Goal: Transaction & Acquisition: Download file/media

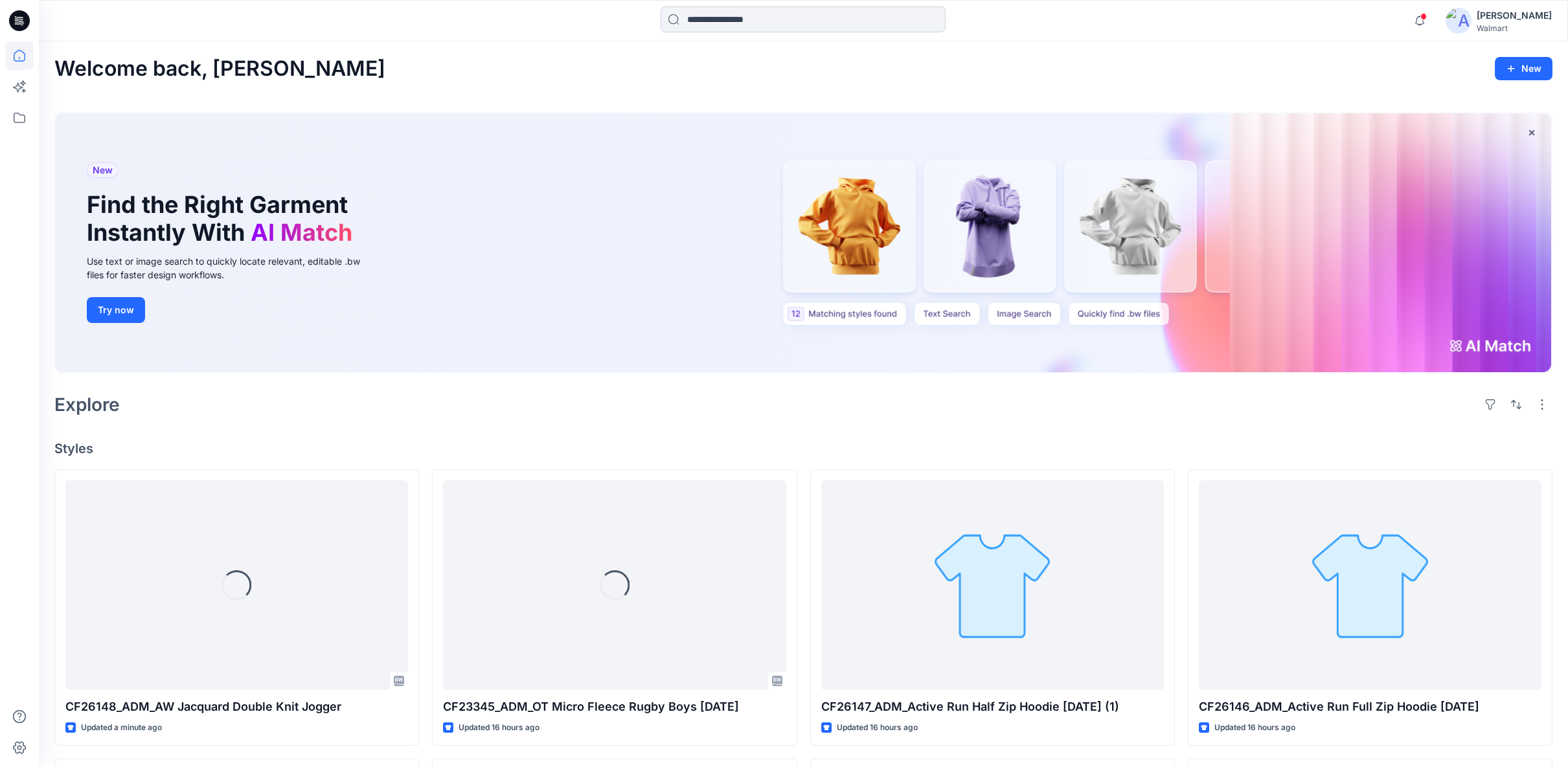
click at [742, 19] on input at bounding box center [803, 19] width 285 height 26
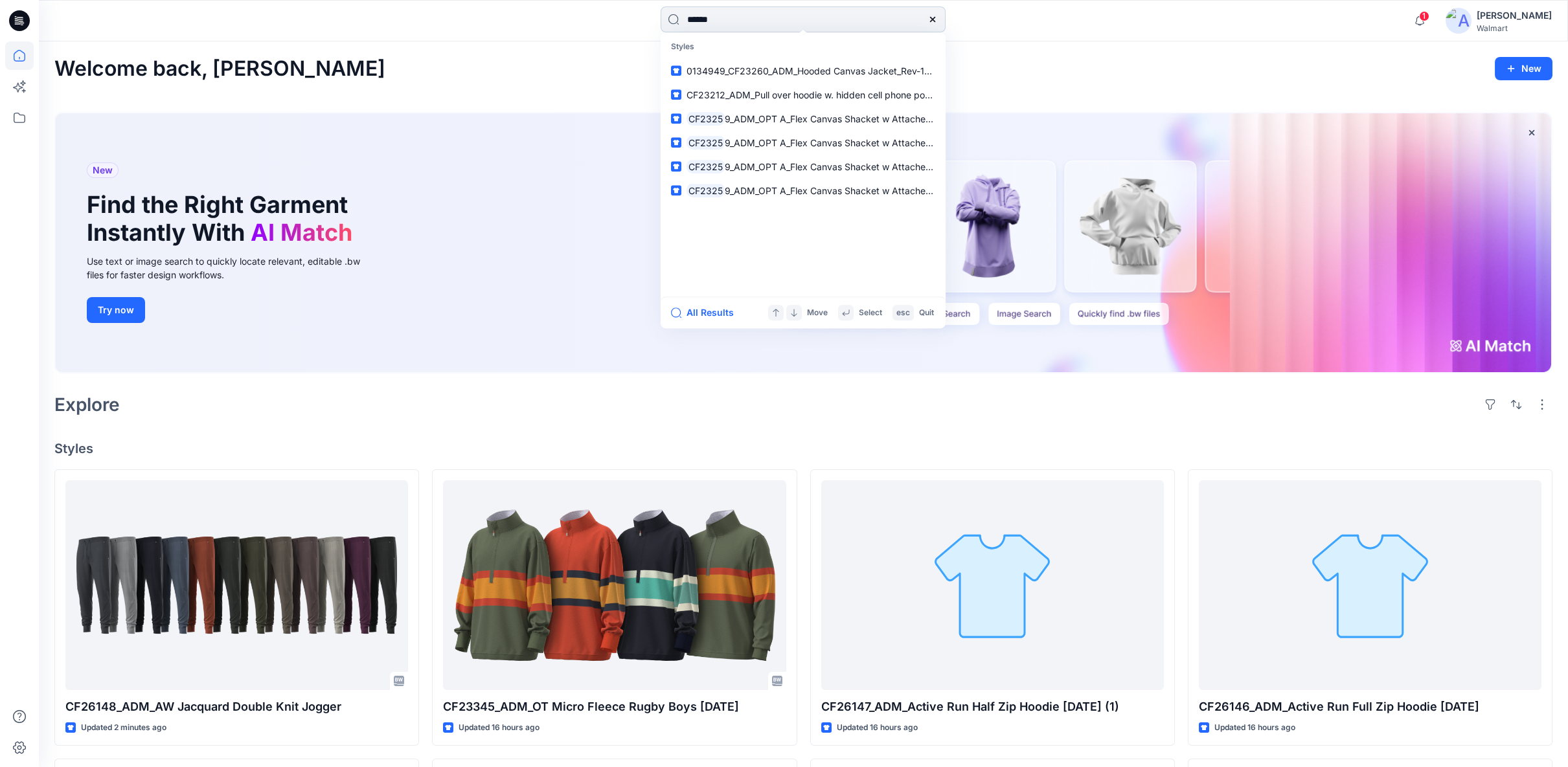
type input "*******"
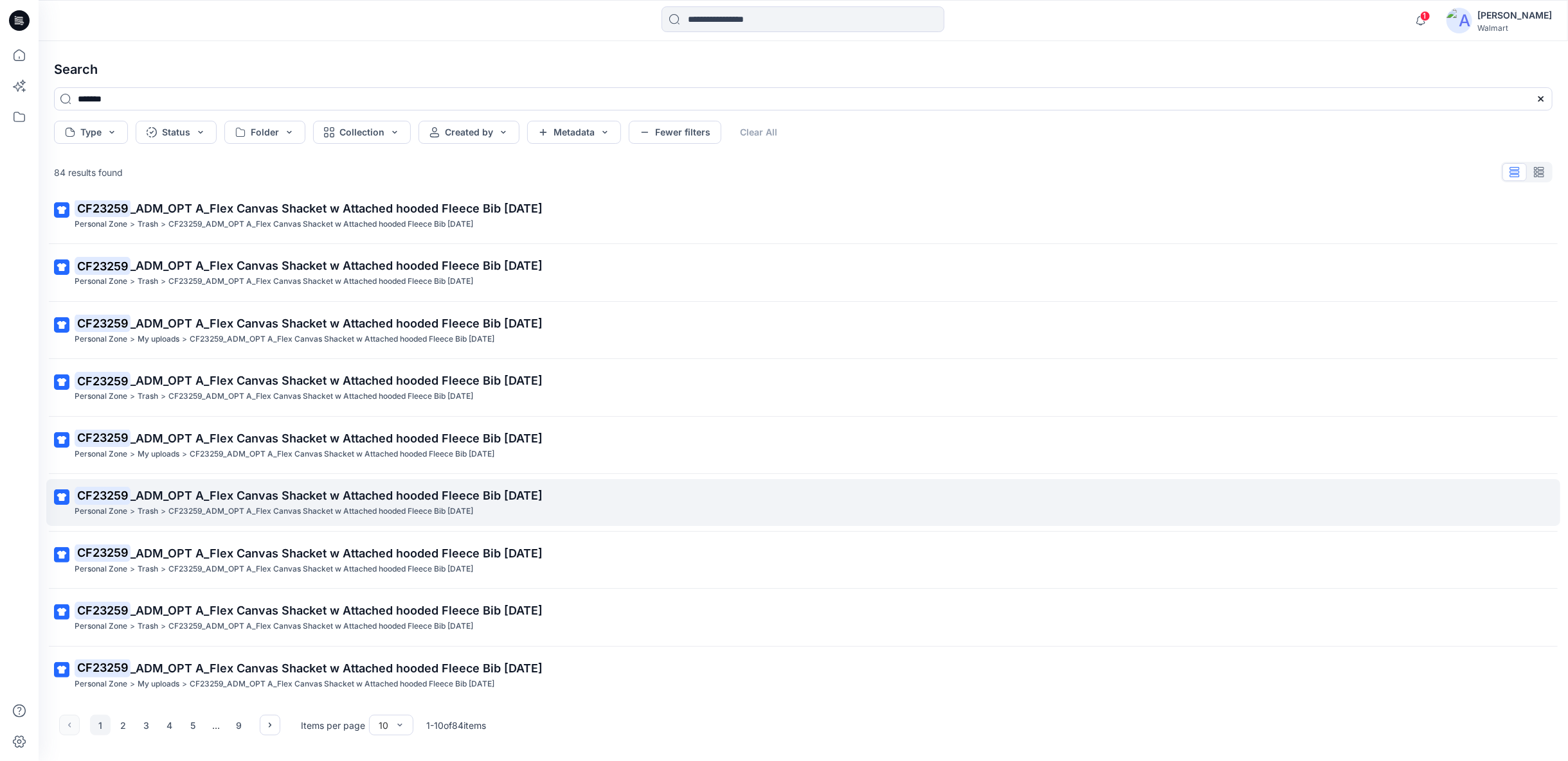
scroll to position [73, 0]
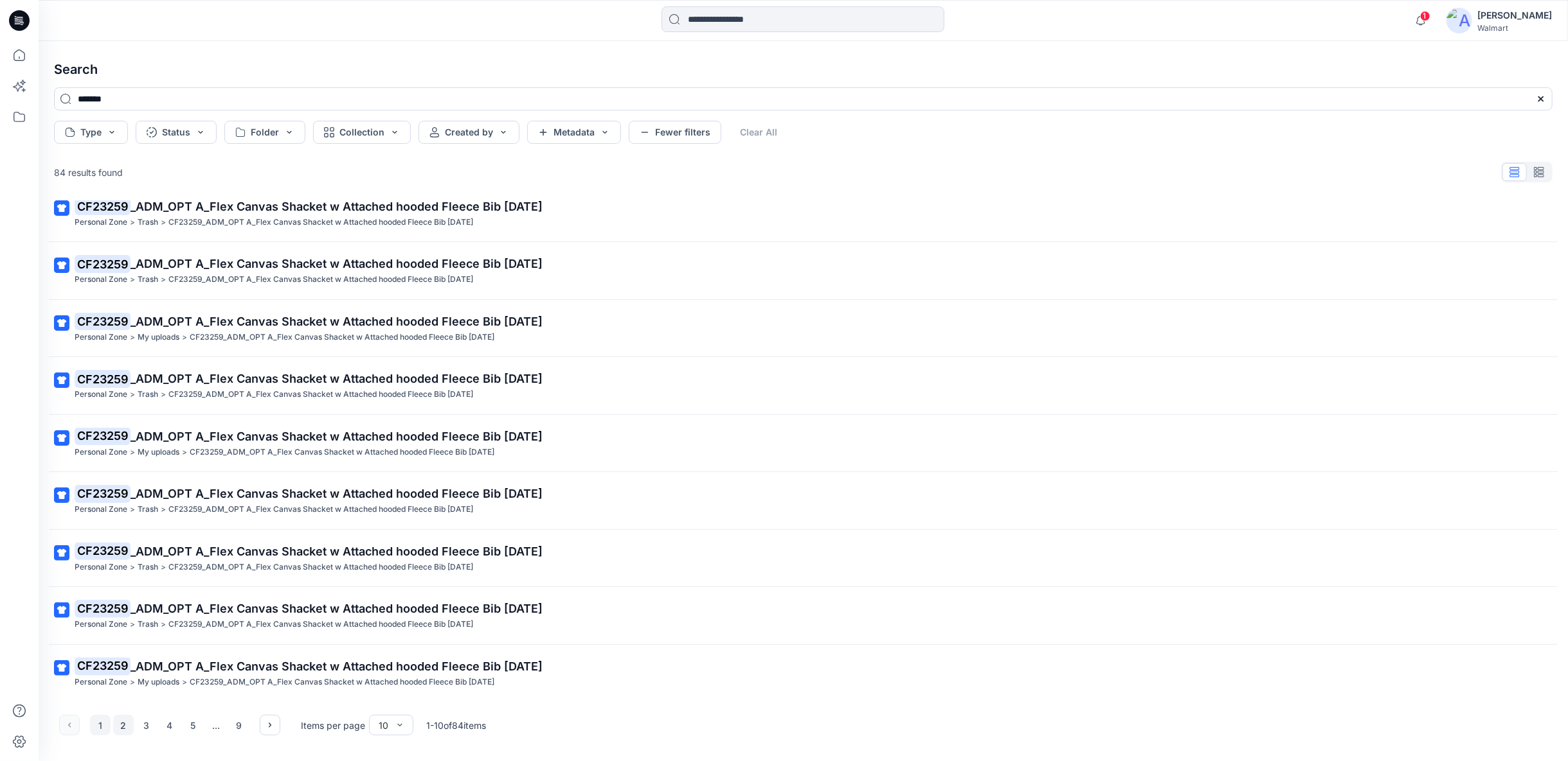
click at [127, 728] on button "2" at bounding box center [123, 725] width 21 height 21
click at [151, 727] on button "3" at bounding box center [146, 725] width 21 height 21
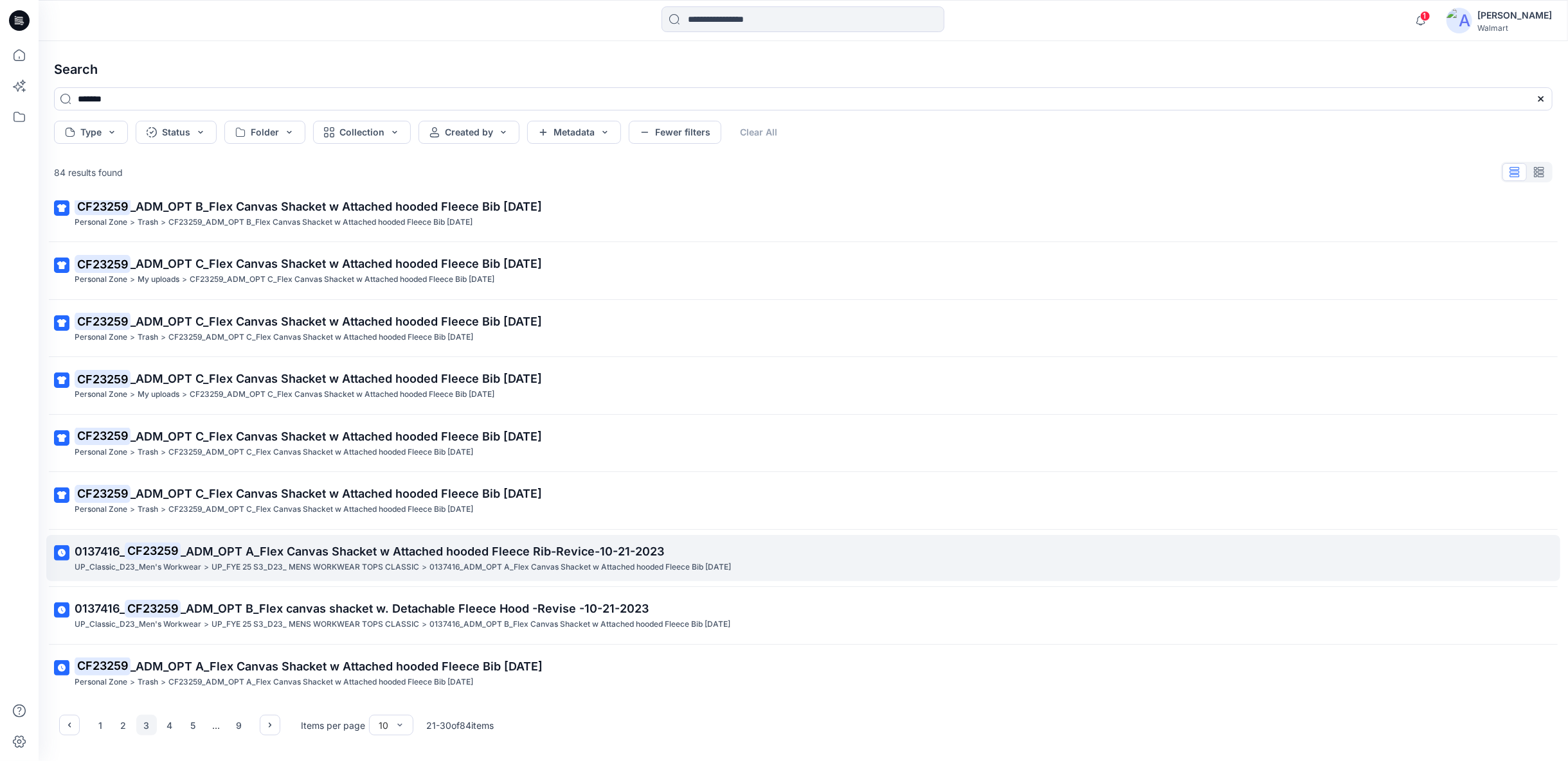
click at [219, 561] on p "UP_FYE 25 S3_D23_ MENS WORKWEAR TOPS CLASSIC" at bounding box center [315, 567] width 208 height 14
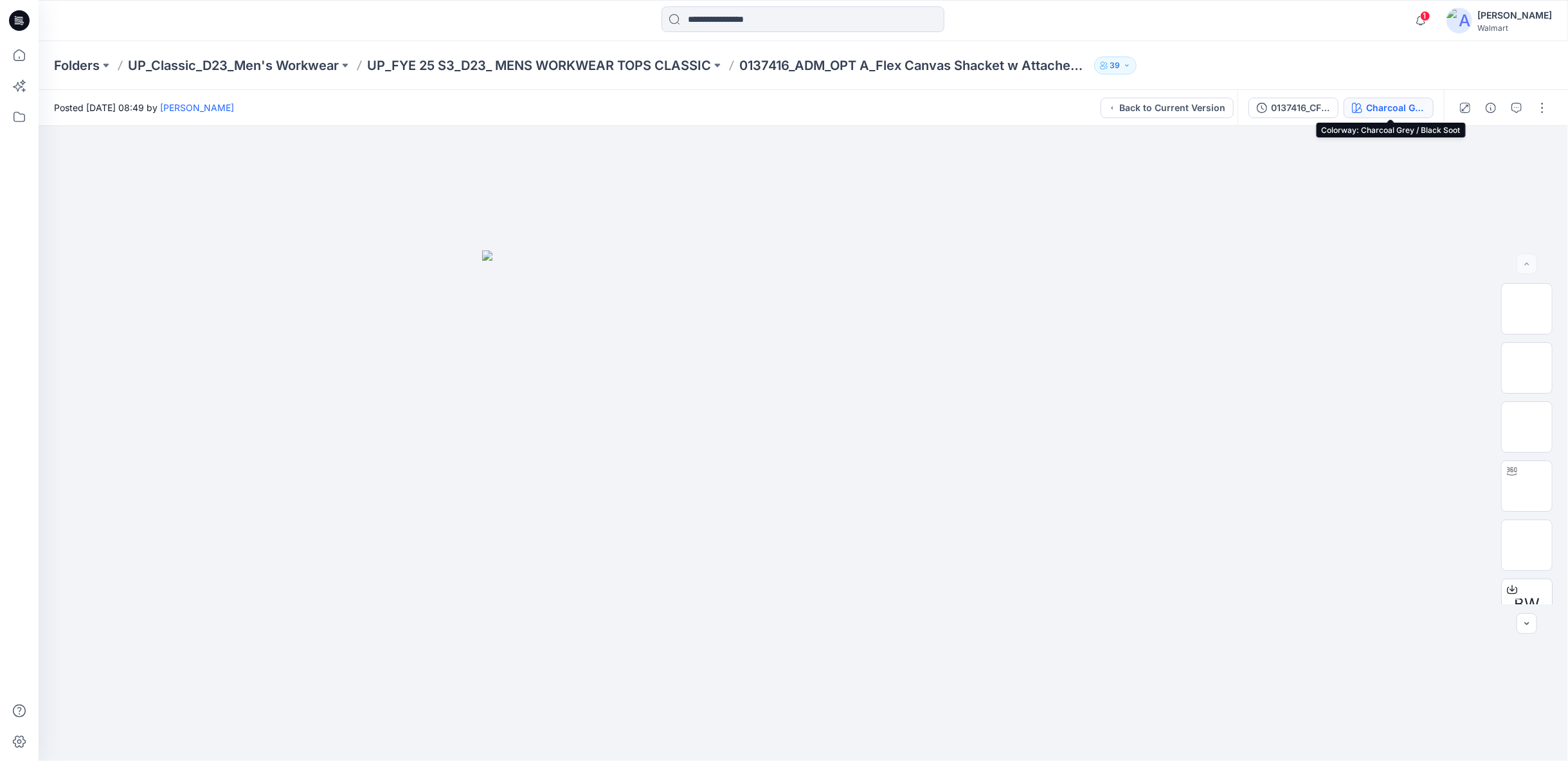
click at [1388, 110] on div "Charcoal Grey / Black Soot" at bounding box center [1395, 108] width 59 height 14
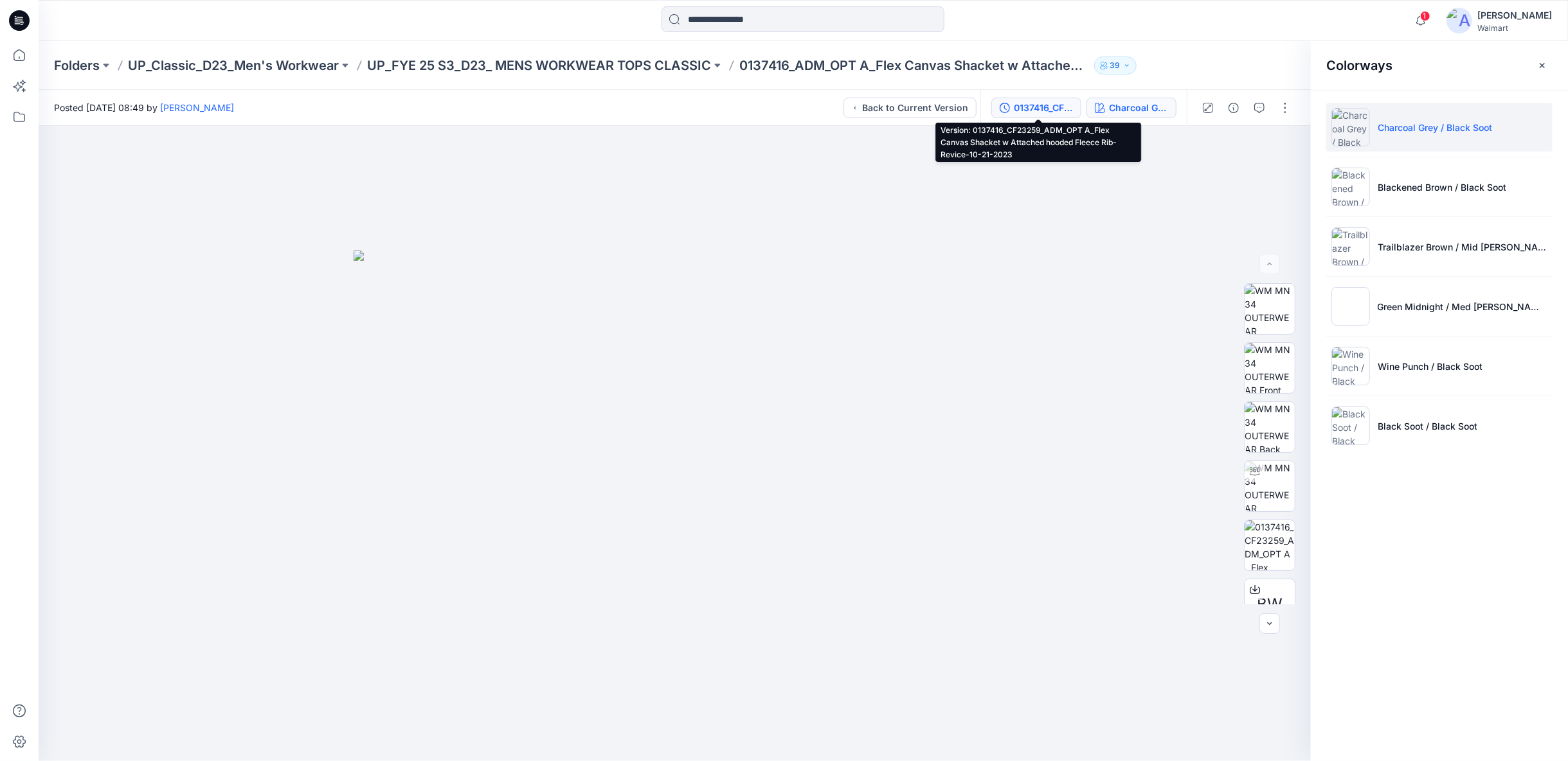
click at [1056, 107] on div "0137416_CF23259_ADM_OPT A_Flex Canvas Shacket w Attached hooded Fleece Rib-Revi…" at bounding box center [1042, 108] width 59 height 14
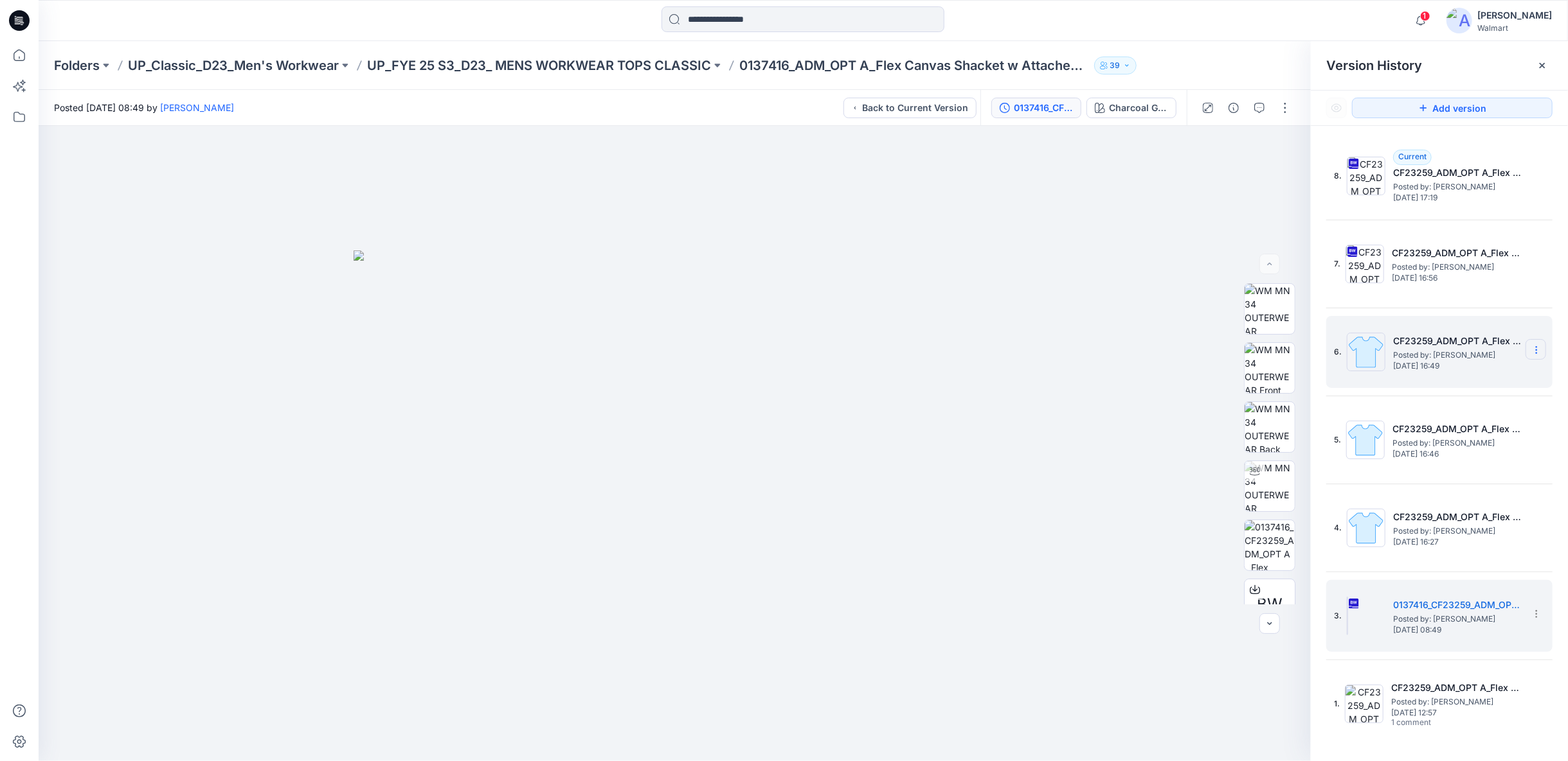
click at [1534, 350] on icon at bounding box center [1535, 350] width 10 height 10
click at [1449, 459] on span "Delete Version" at bounding box center [1447, 457] width 61 height 15
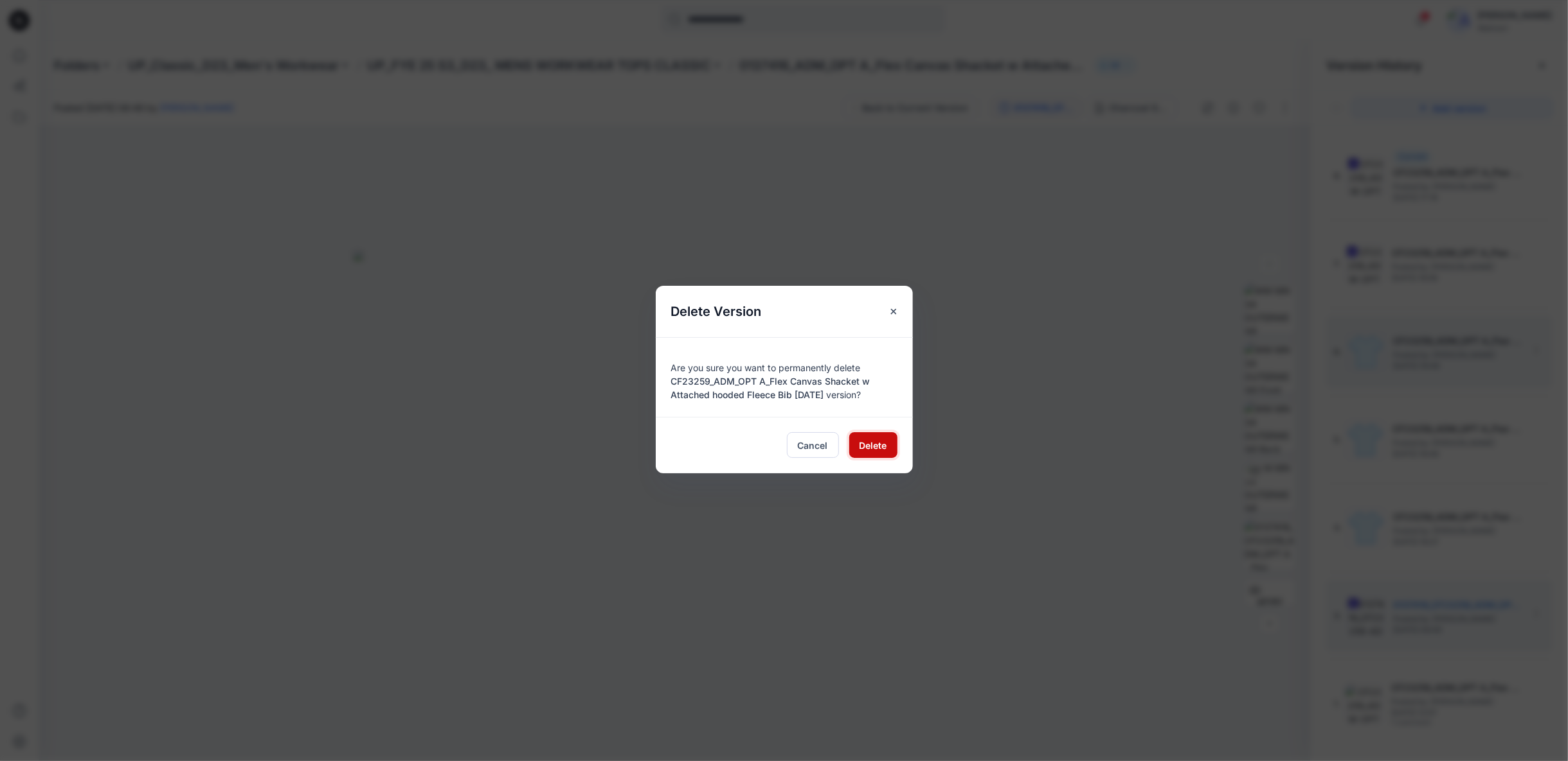
click at [861, 448] on span "Delete" at bounding box center [873, 445] width 27 height 14
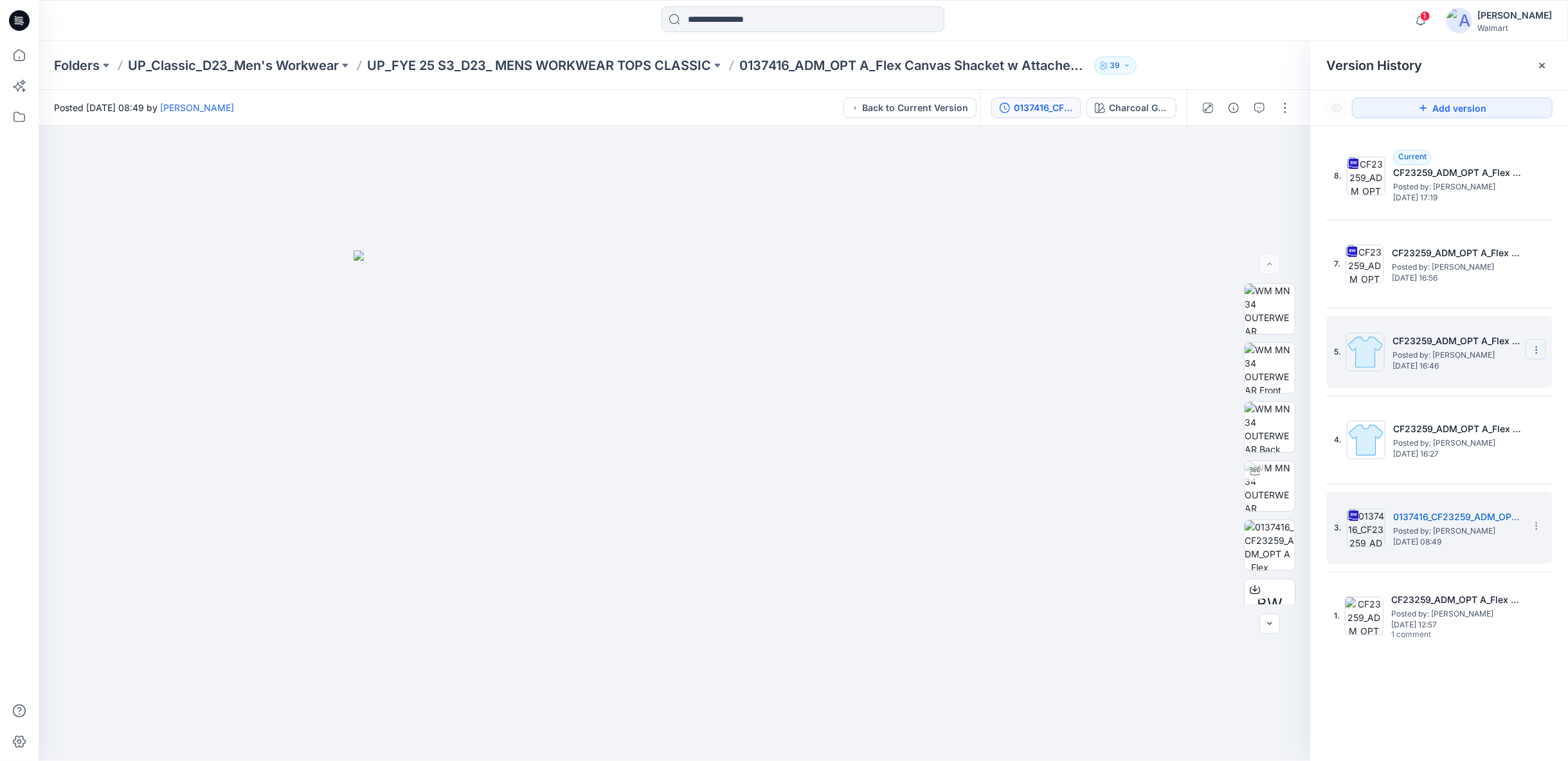
click at [1534, 350] on icon at bounding box center [1535, 350] width 10 height 10
click at [1413, 455] on div "Delete Version" at bounding box center [1467, 458] width 150 height 25
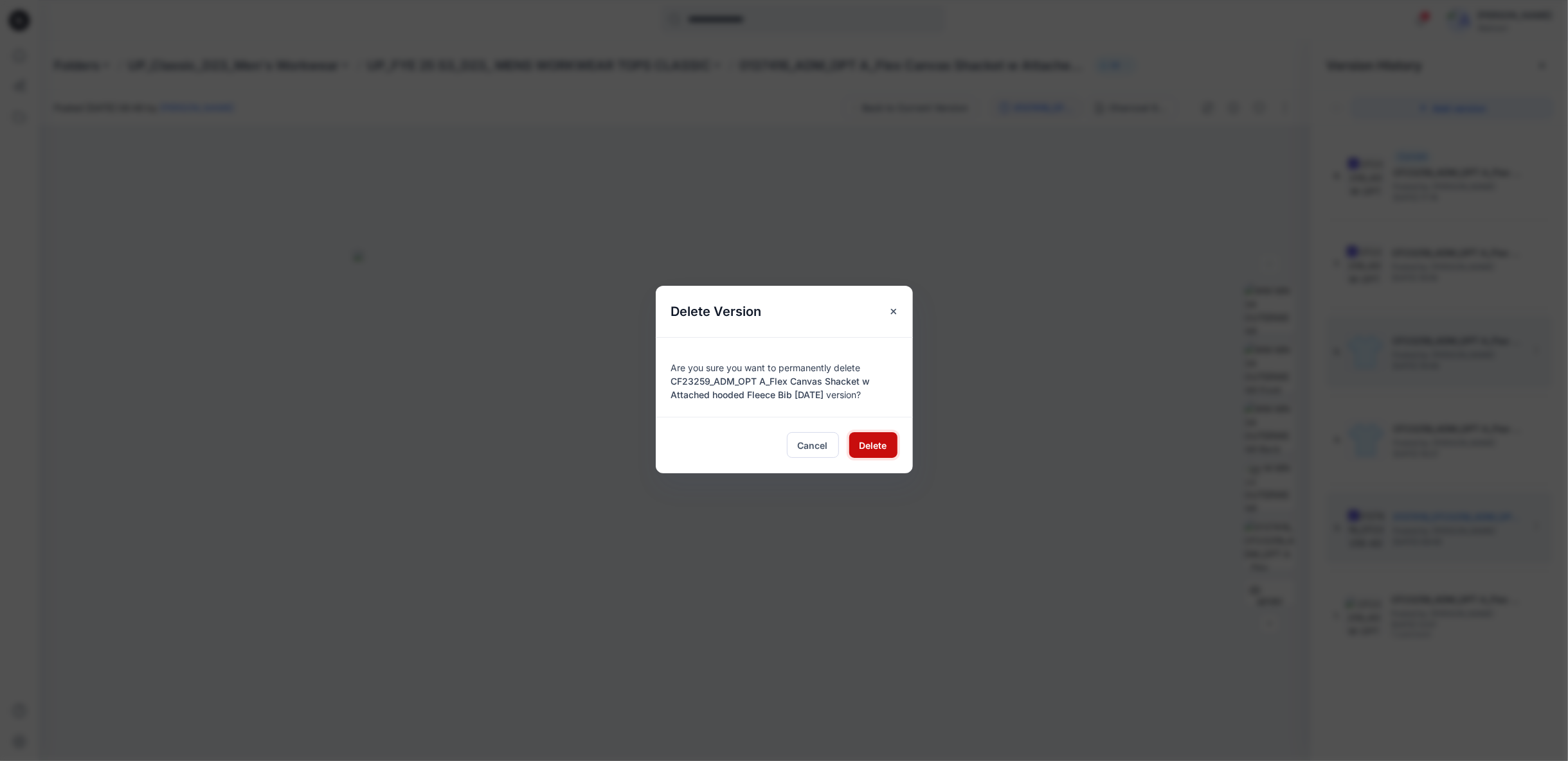
click at [886, 445] on span "Delete" at bounding box center [873, 445] width 27 height 14
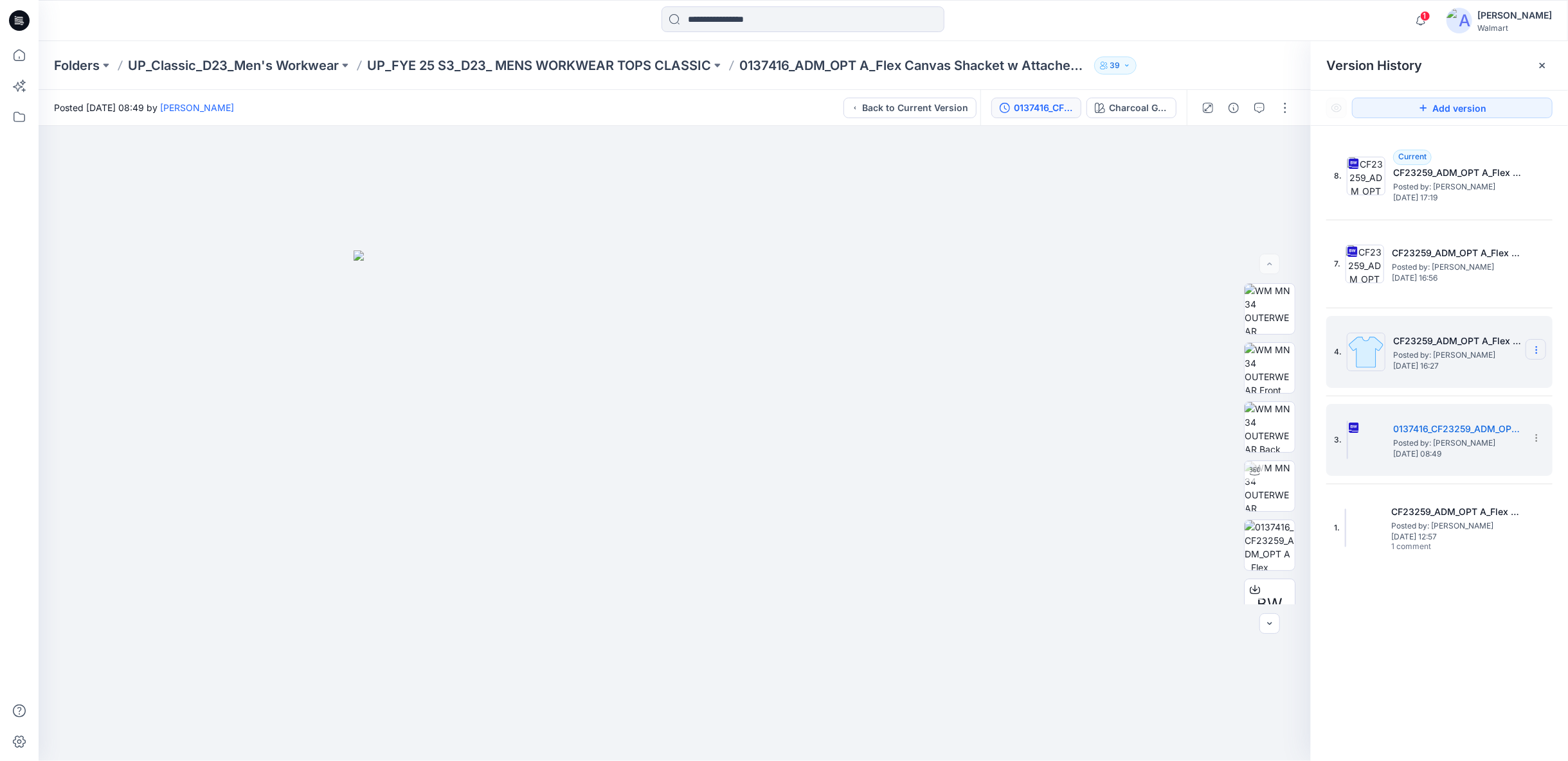
click at [1536, 351] on icon at bounding box center [1535, 351] width 1 height 1
click at [1433, 454] on span "Delete Version" at bounding box center [1447, 457] width 61 height 15
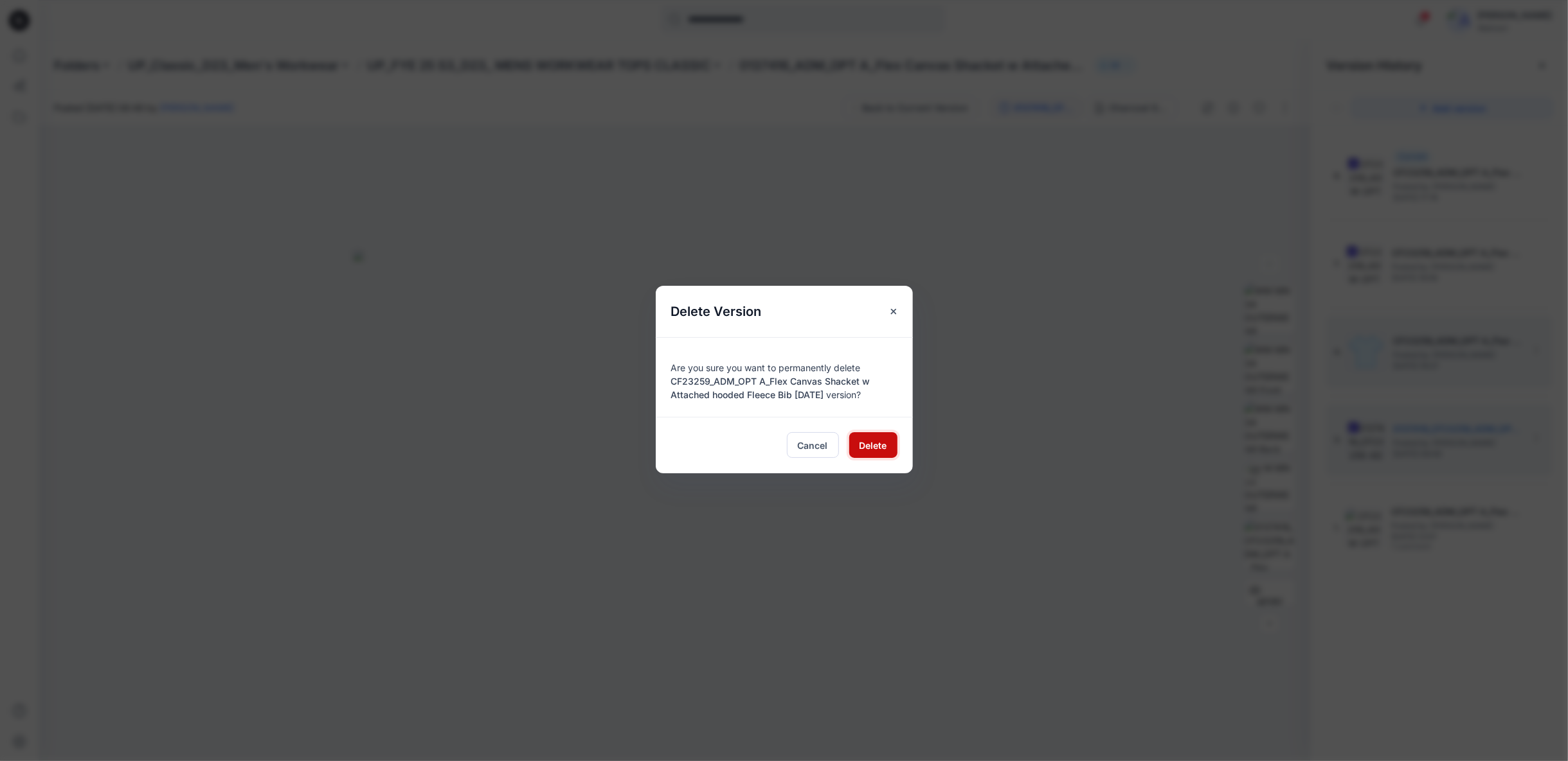
click at [855, 446] on button "Delete" at bounding box center [873, 445] width 48 height 25
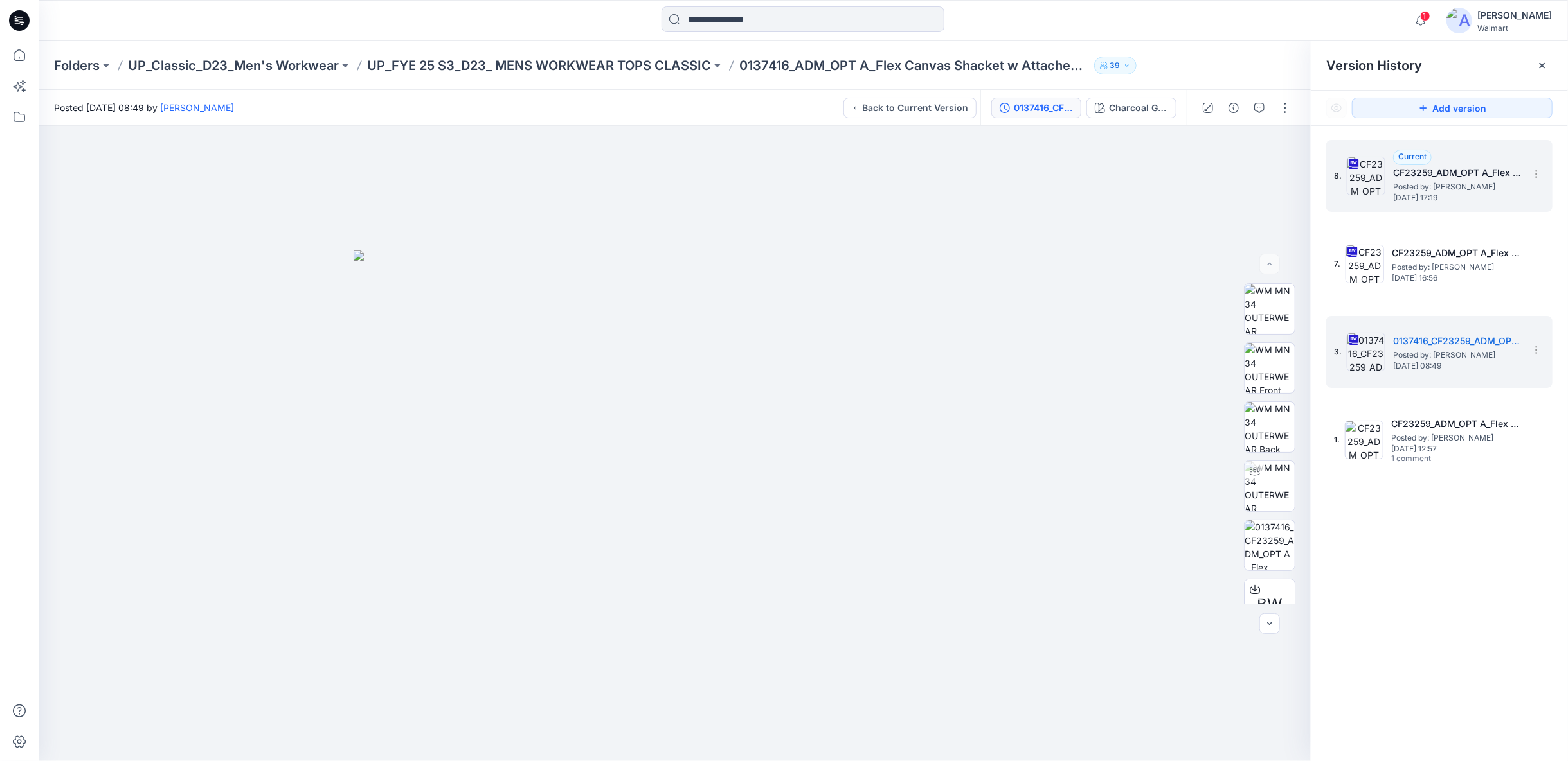
click at [1466, 199] on span "[DATE] 17:19" at bounding box center [1457, 197] width 129 height 9
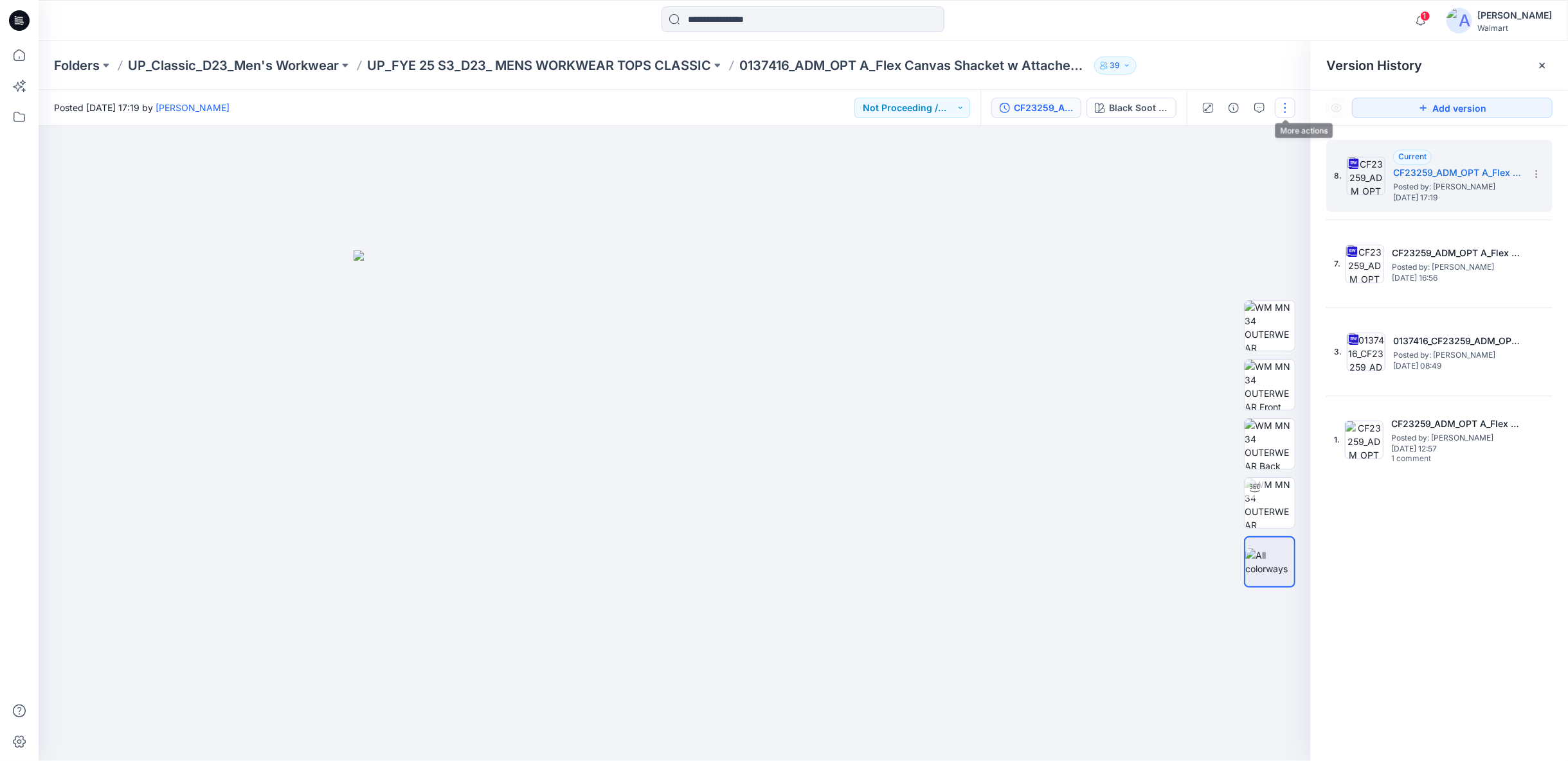
click at [1283, 110] on button "button" at bounding box center [1284, 108] width 21 height 21
click at [1239, 246] on p "Duplicate to..." at bounding box center [1224, 245] width 59 height 14
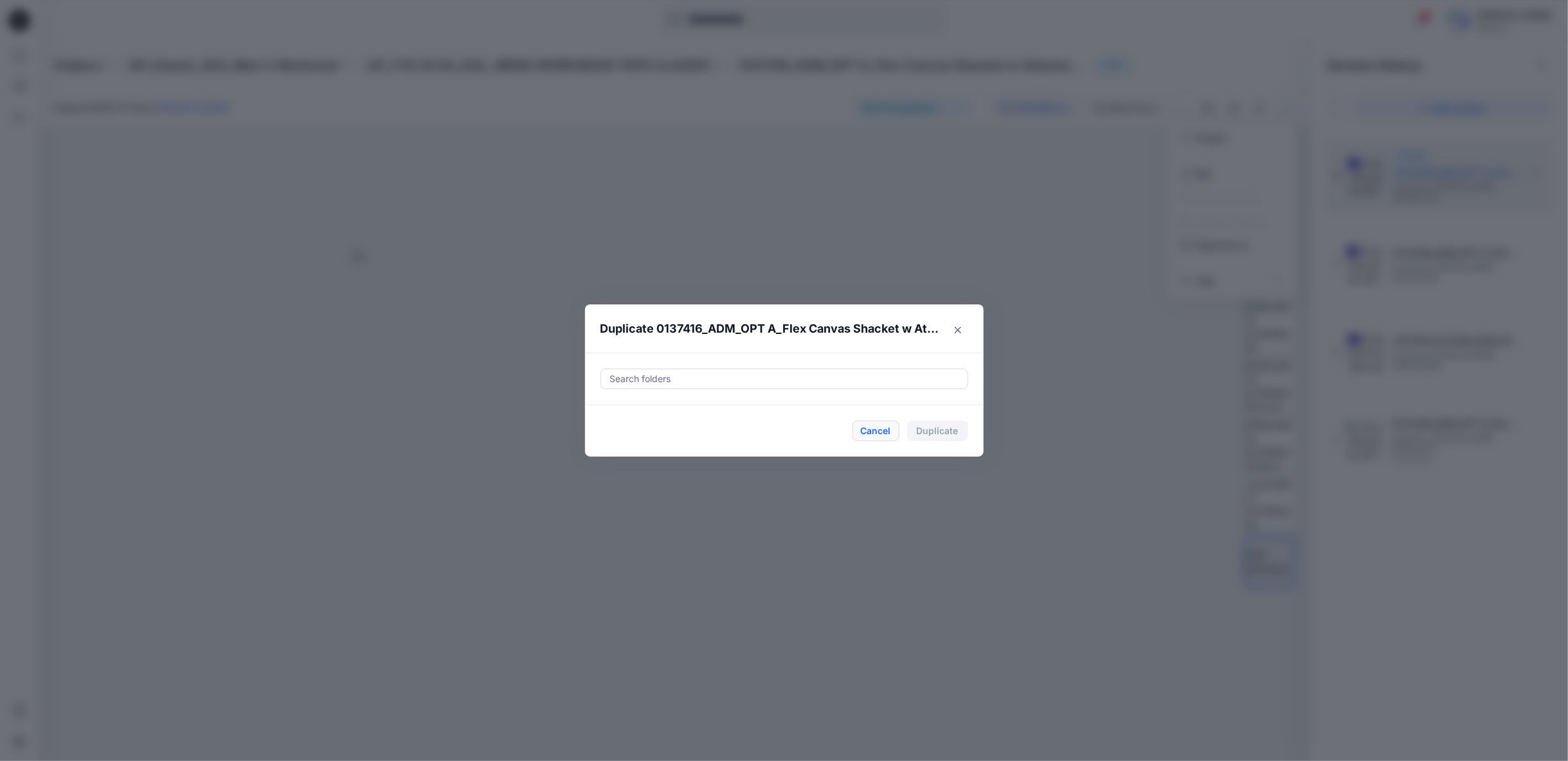
click at [876, 430] on button "Cancel" at bounding box center [876, 431] width 47 height 21
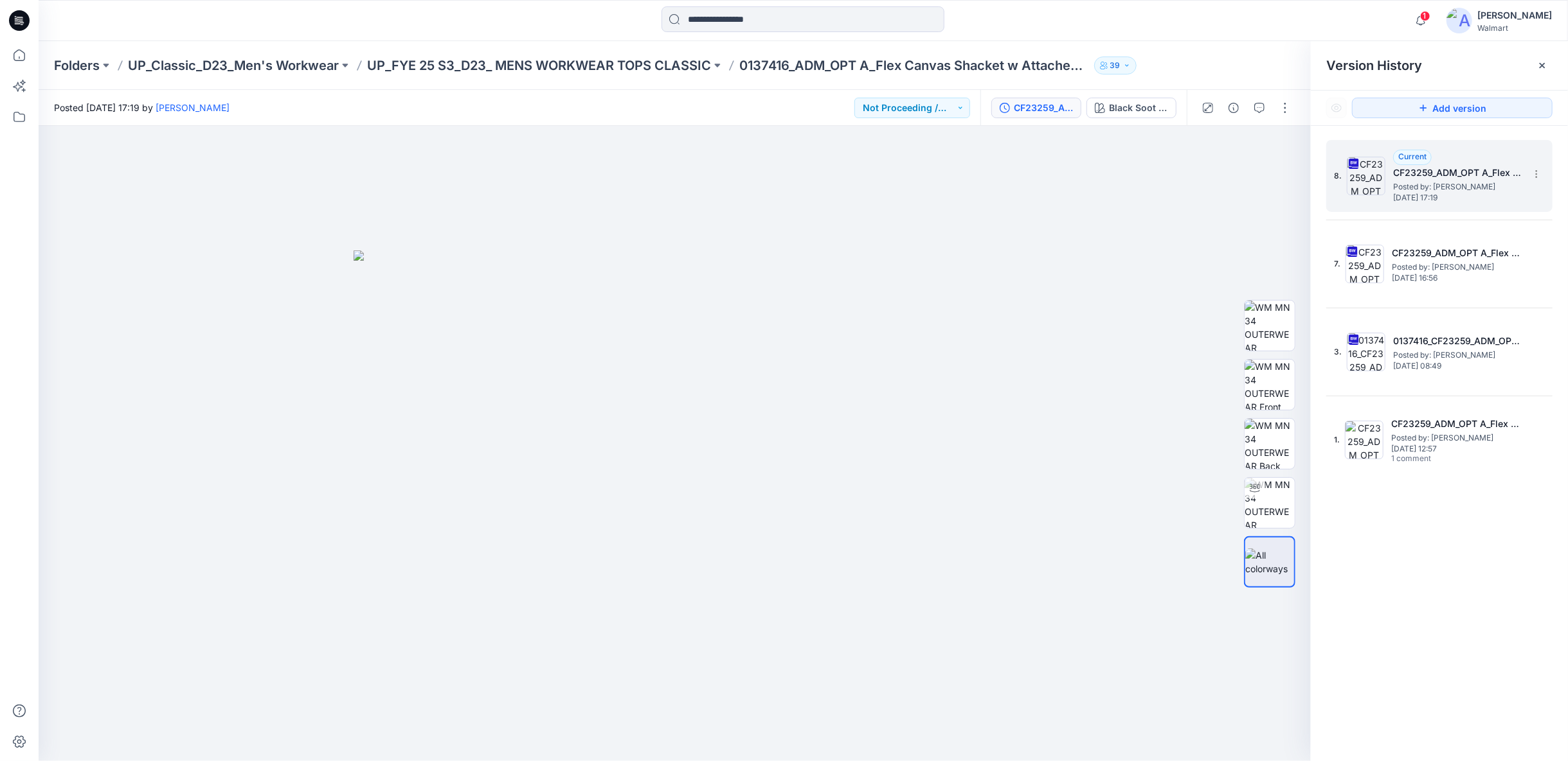
click at [1494, 174] on h5 "CF23259_ADM_OPT A_Flex Canvas Shacket w Attached hooded Fleece Bib [DATE]" at bounding box center [1457, 172] width 129 height 15
click at [599, 67] on p "UP_FYE 25 S3_D23_ MENS WORKWEAR TOPS CLASSIC" at bounding box center [538, 65] width 344 height 18
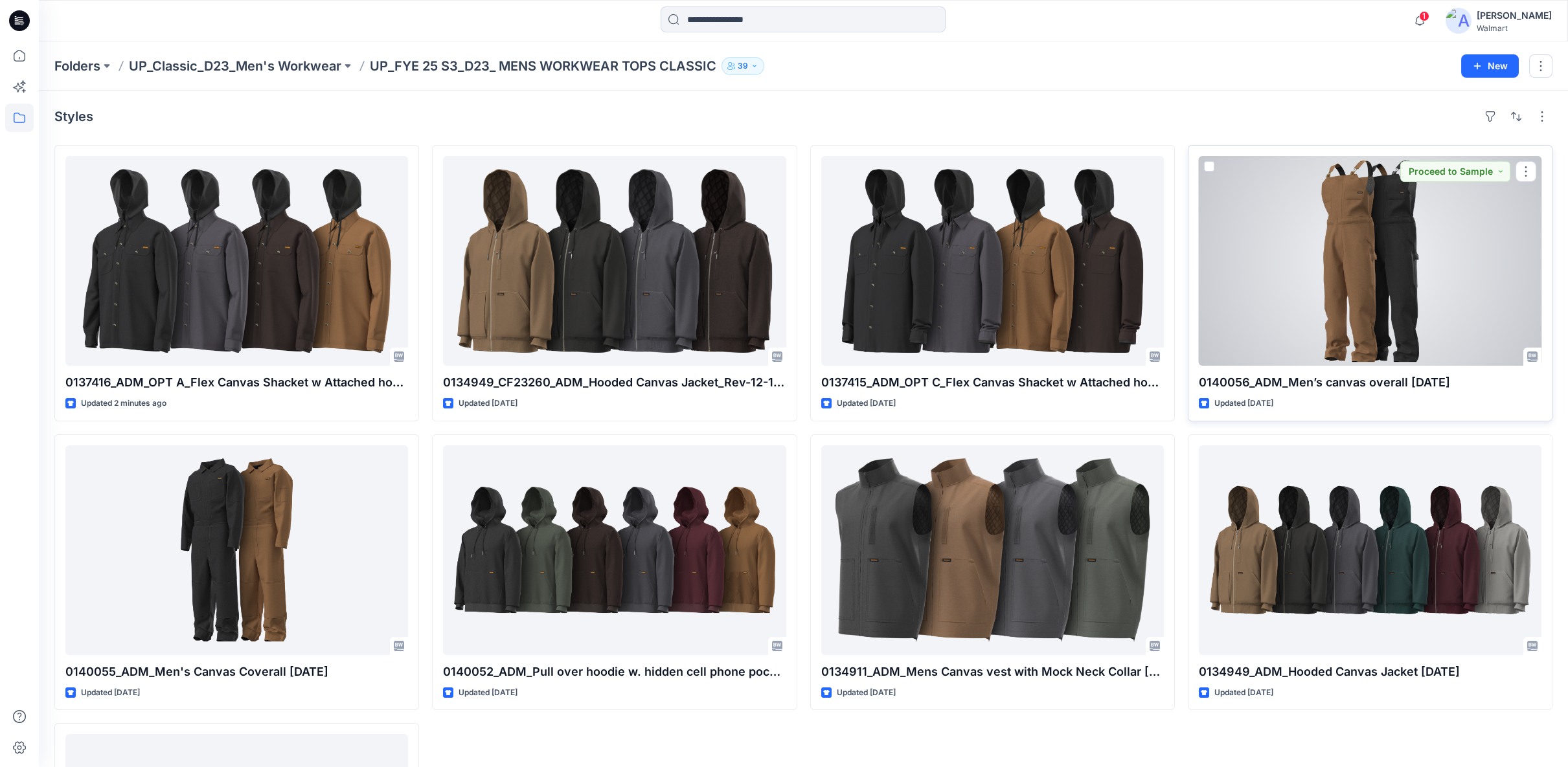
click at [1366, 323] on div at bounding box center [1370, 261] width 342 height 210
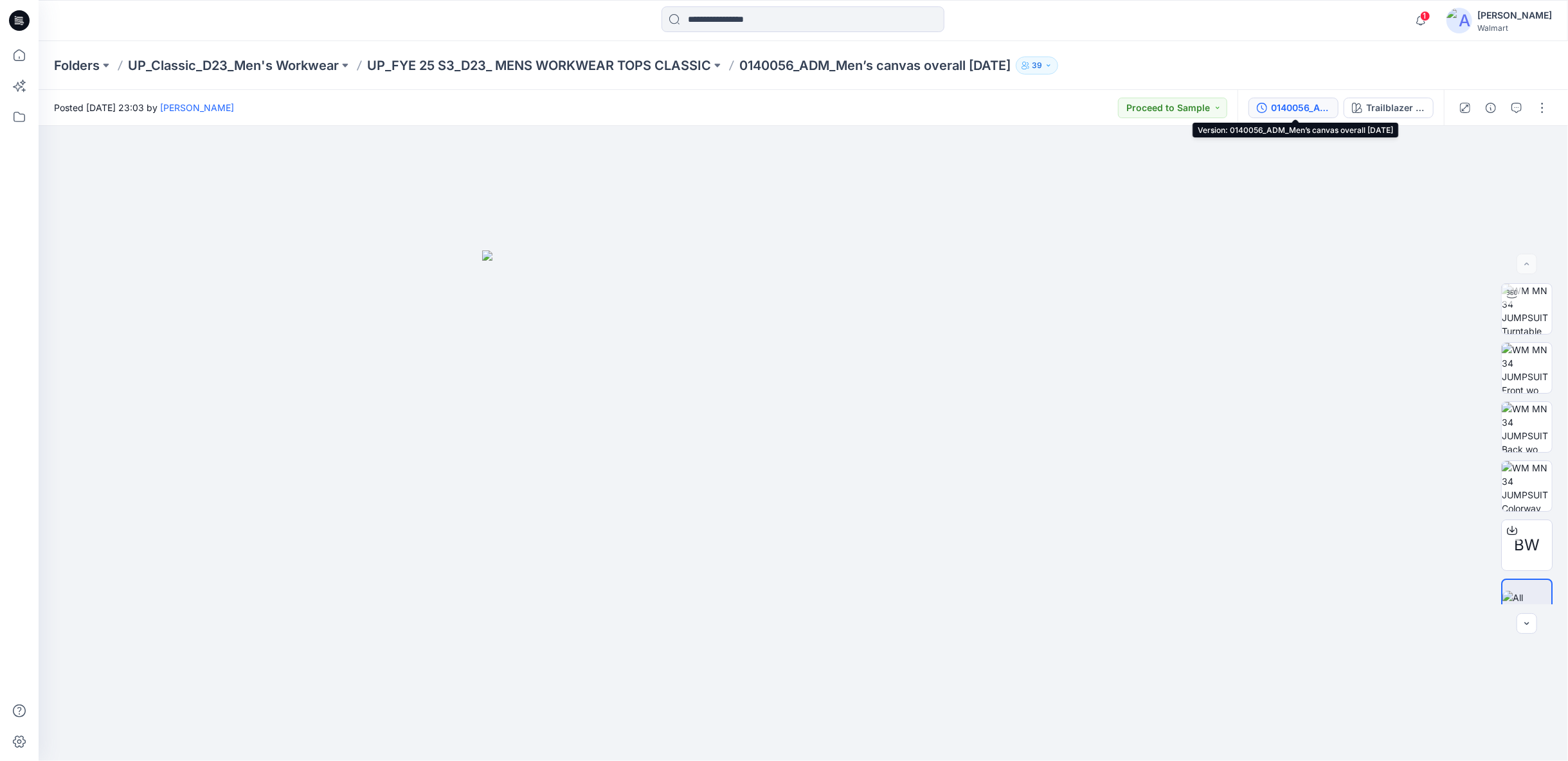
click at [1310, 108] on div "0140056_ADM_Men’s canvas overall [DATE]" at bounding box center [1300, 108] width 59 height 14
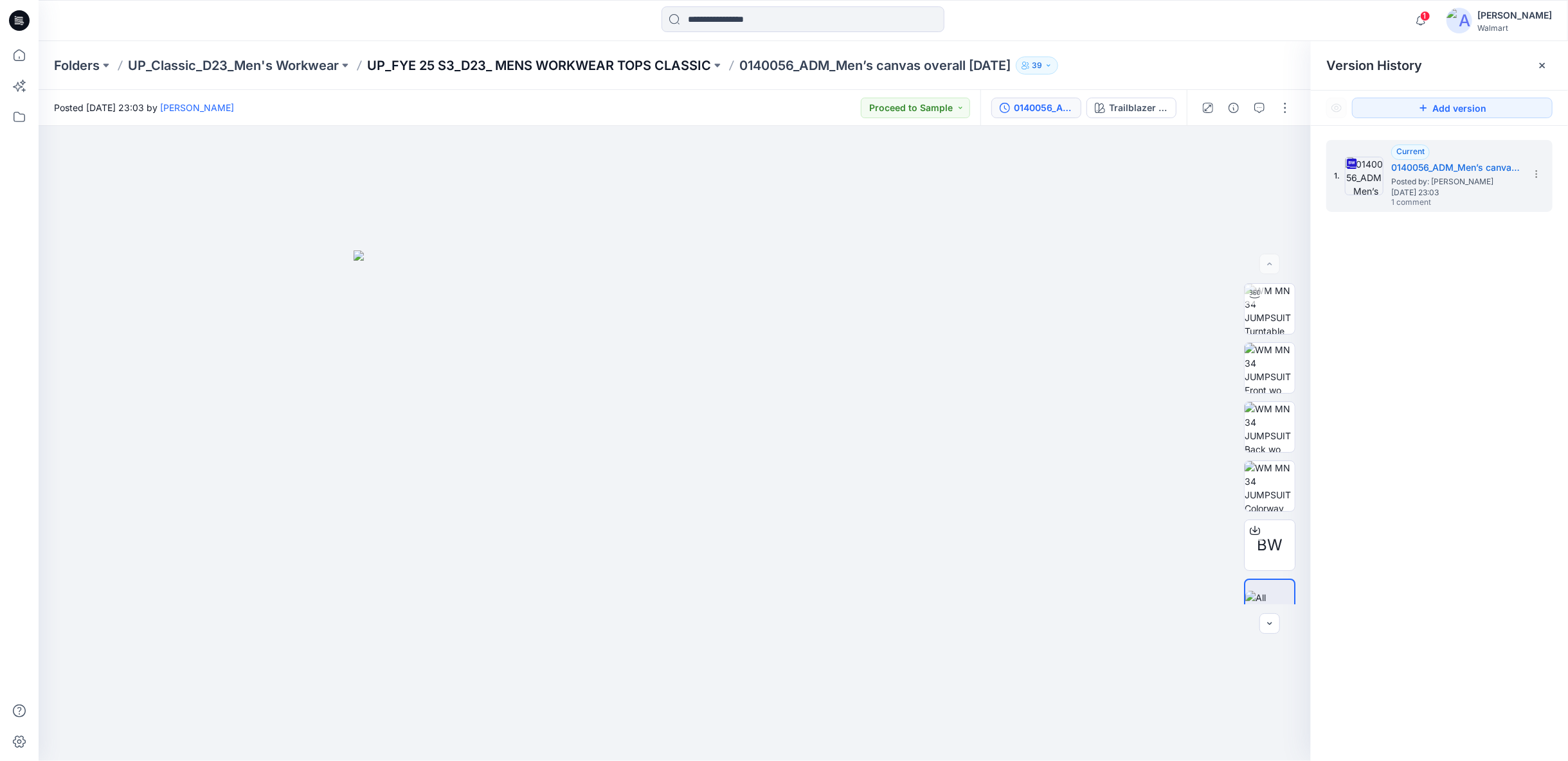
click at [638, 62] on p "UP_FYE 25 S3_D23_ MENS WORKWEAR TOPS CLASSIC" at bounding box center [538, 65] width 344 height 18
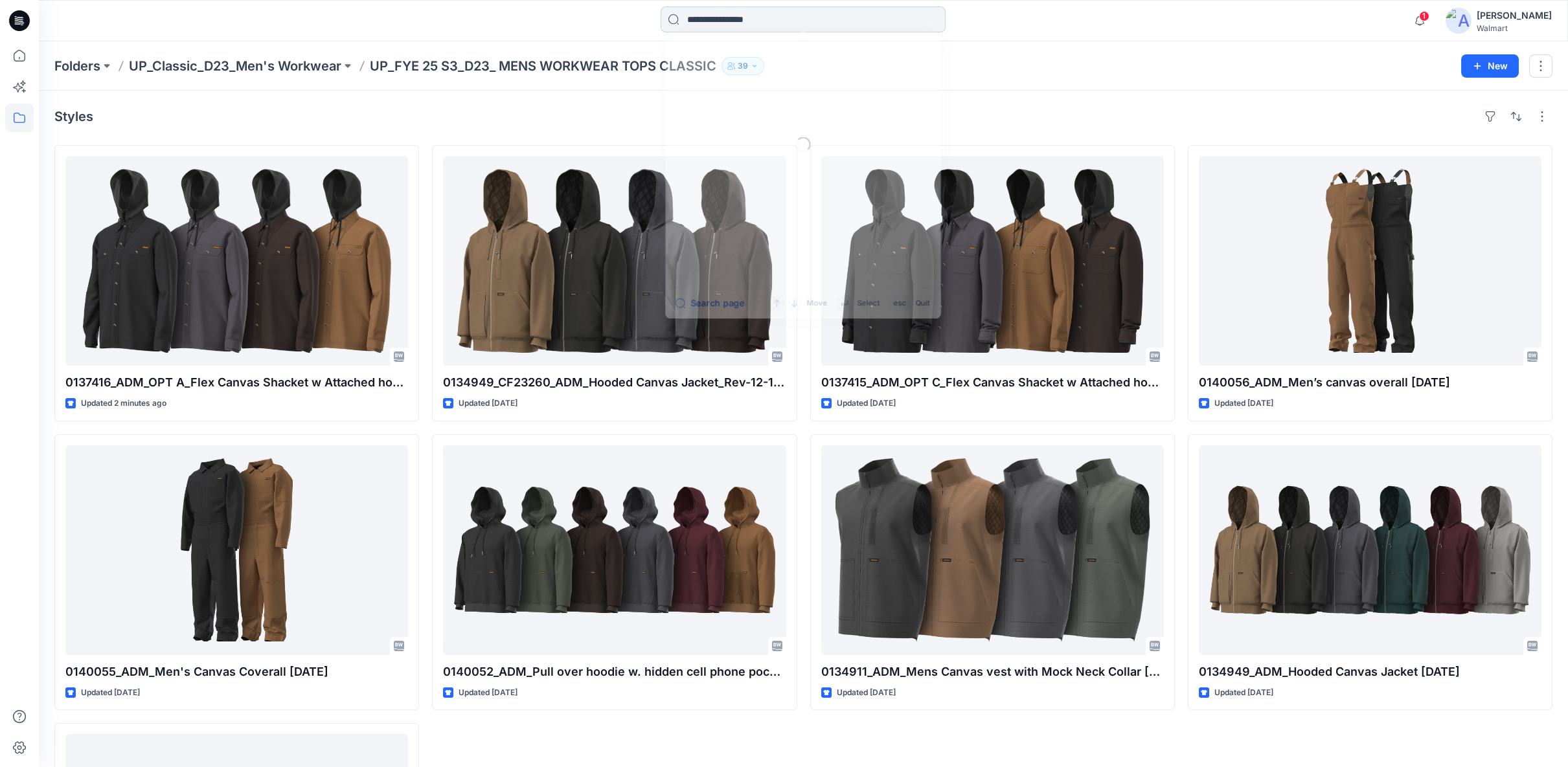
click at [778, 23] on input at bounding box center [803, 19] width 285 height 26
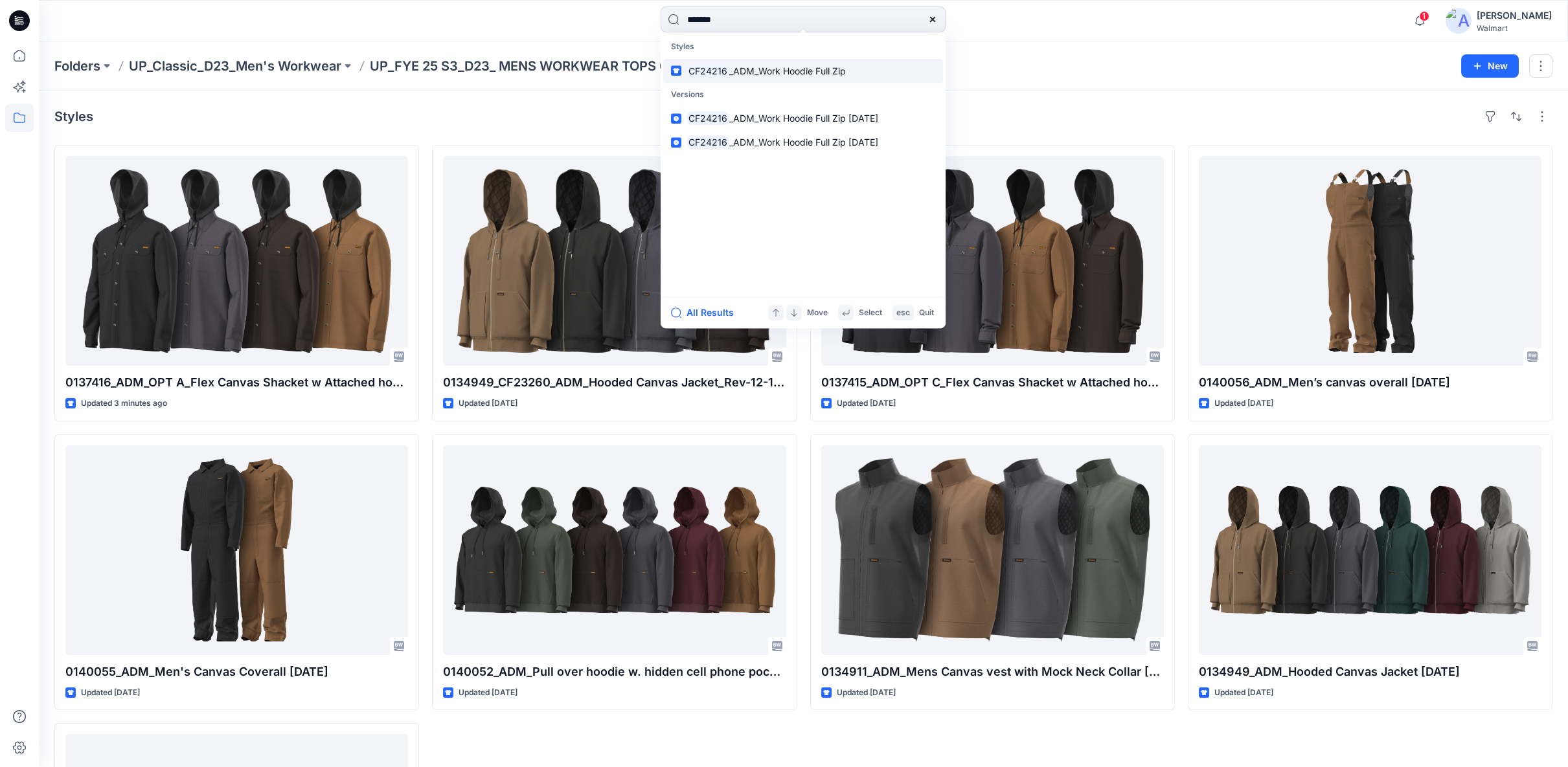
type input "*******"
click at [785, 72] on span "_ADM_Work Hoodie Full Zip" at bounding box center [788, 71] width 117 height 11
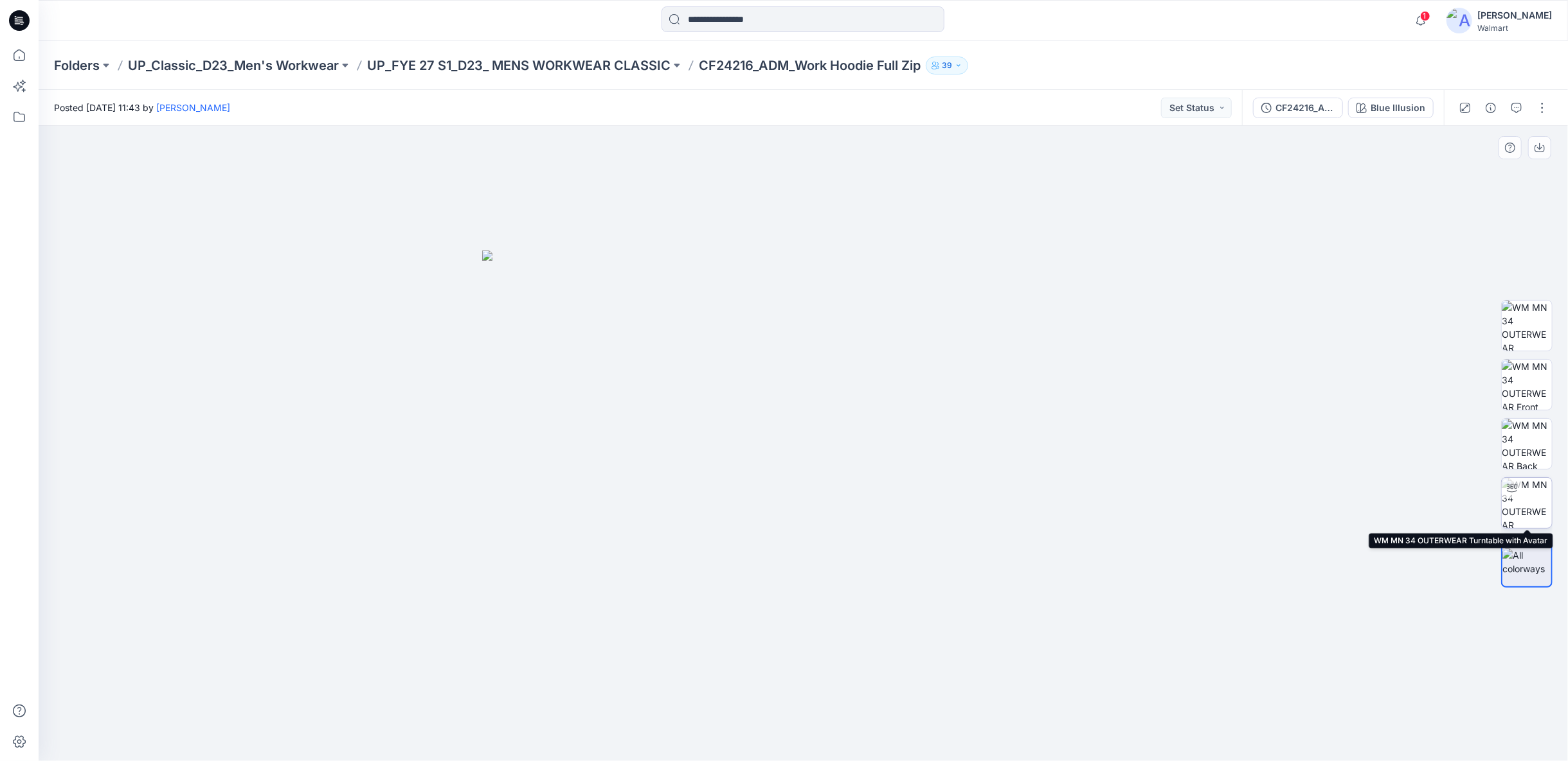
click at [1548, 516] on img at bounding box center [1526, 503] width 50 height 50
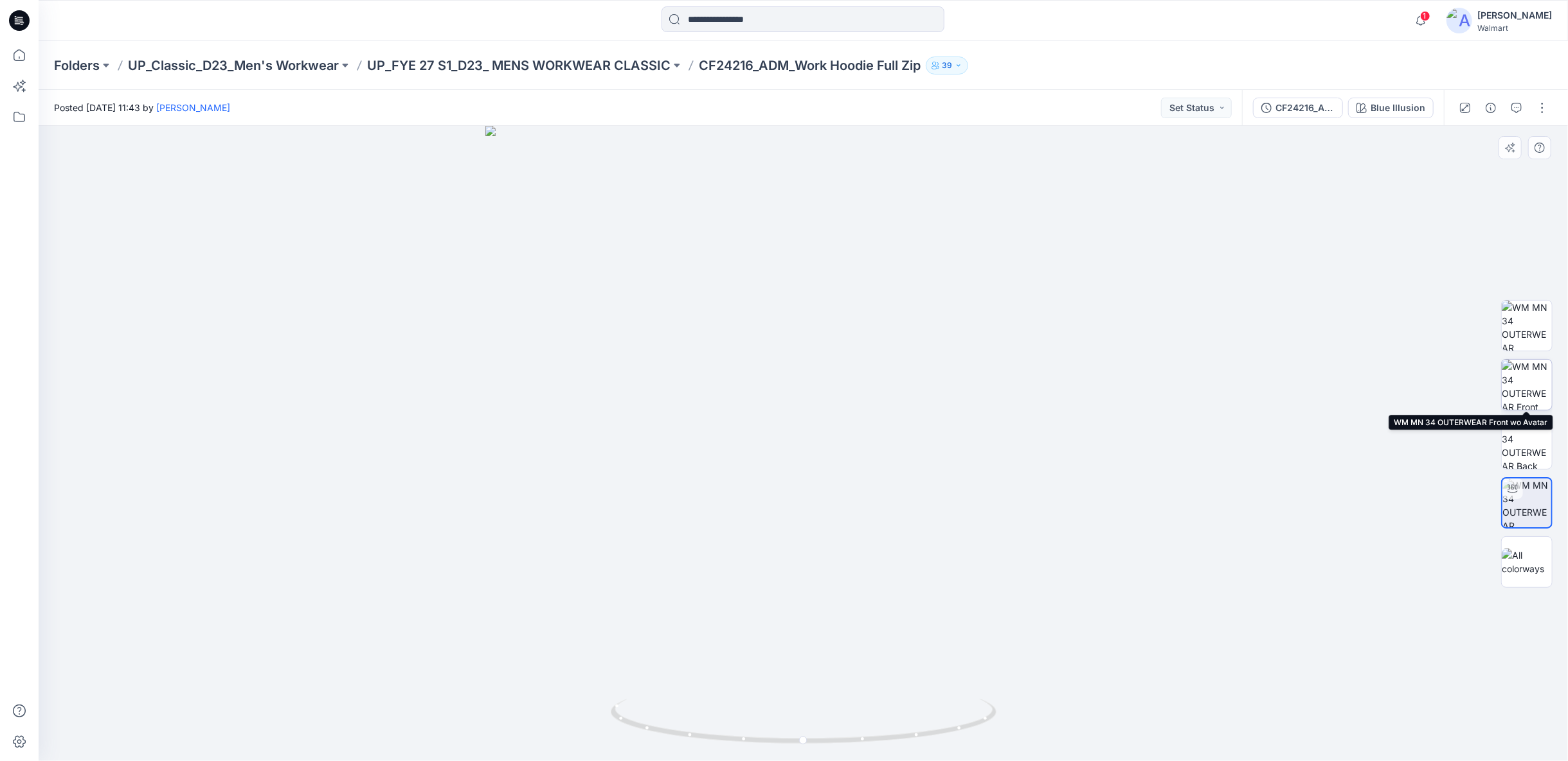
click at [1531, 392] on img at bounding box center [1526, 384] width 50 height 50
click at [786, 24] on input at bounding box center [803, 19] width 283 height 25
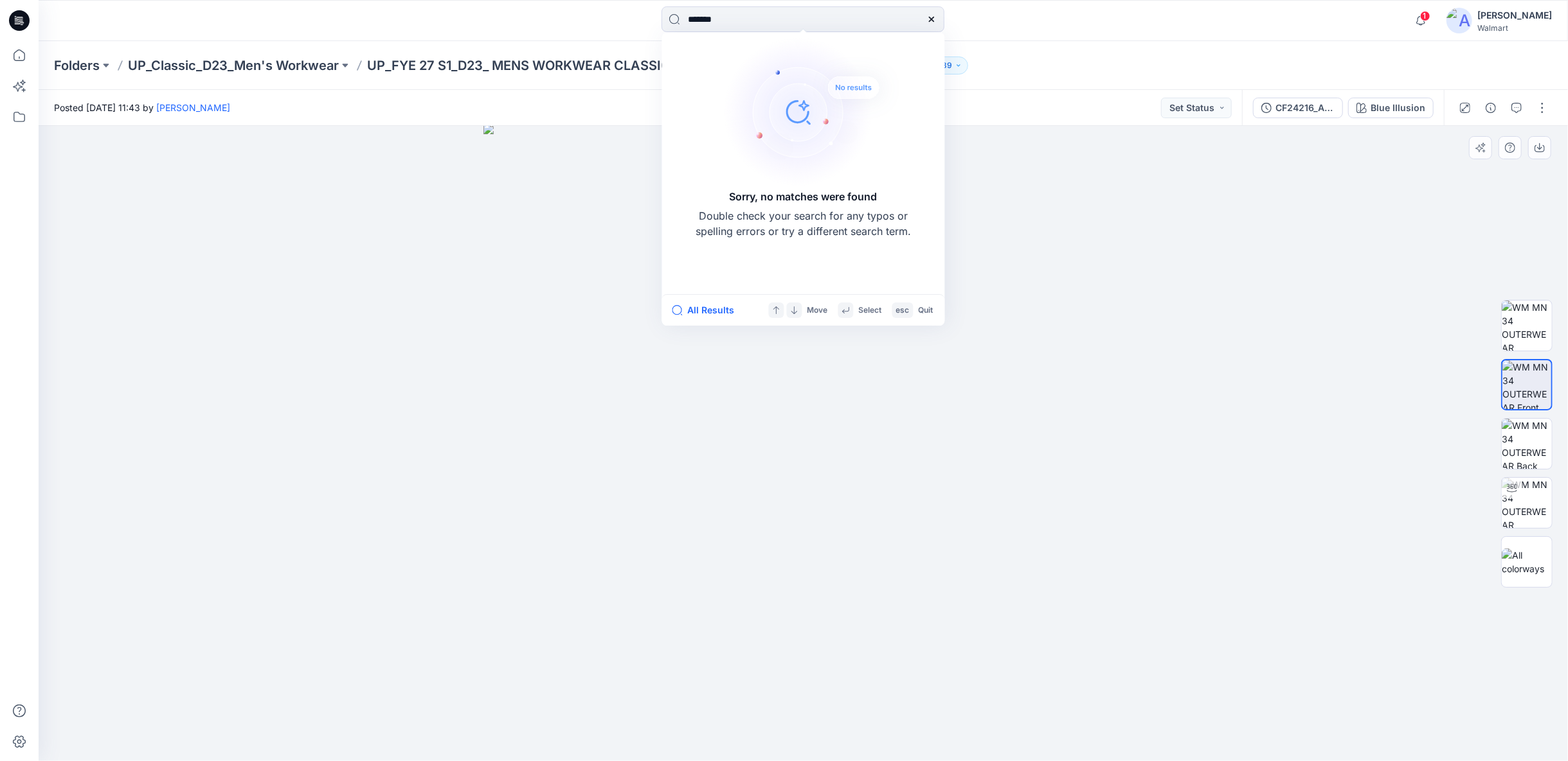
type input "*******"
click at [429, 63] on p "UP_FYE 27 S1_D23_ MENS WORKWEAR CLASSIC" at bounding box center [518, 65] width 304 height 18
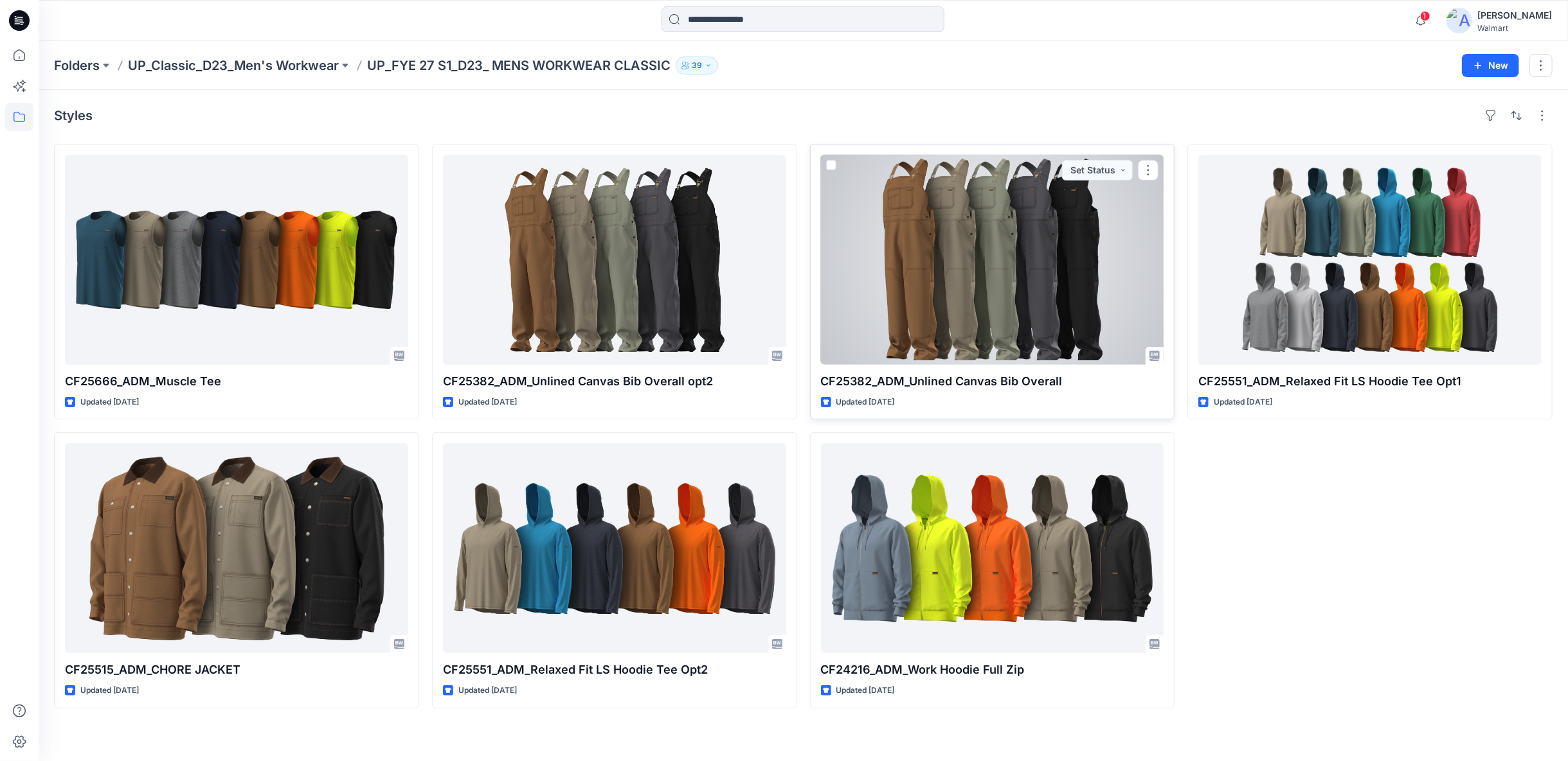
click at [1000, 278] on div at bounding box center [992, 260] width 344 height 210
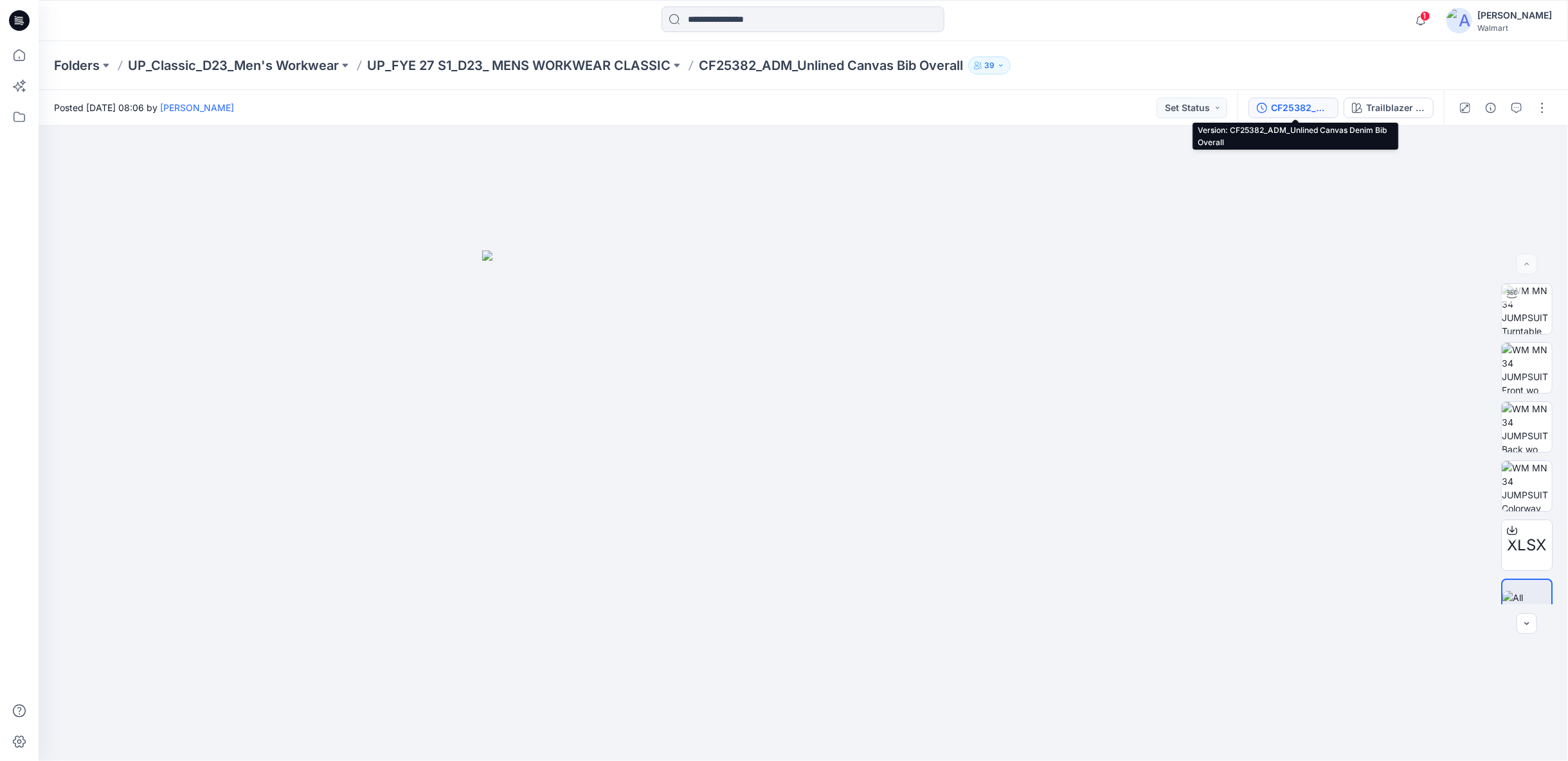
click at [1313, 109] on div "CF25382_ADM_Unlined Canvas Denim Bib Overall" at bounding box center [1300, 108] width 59 height 14
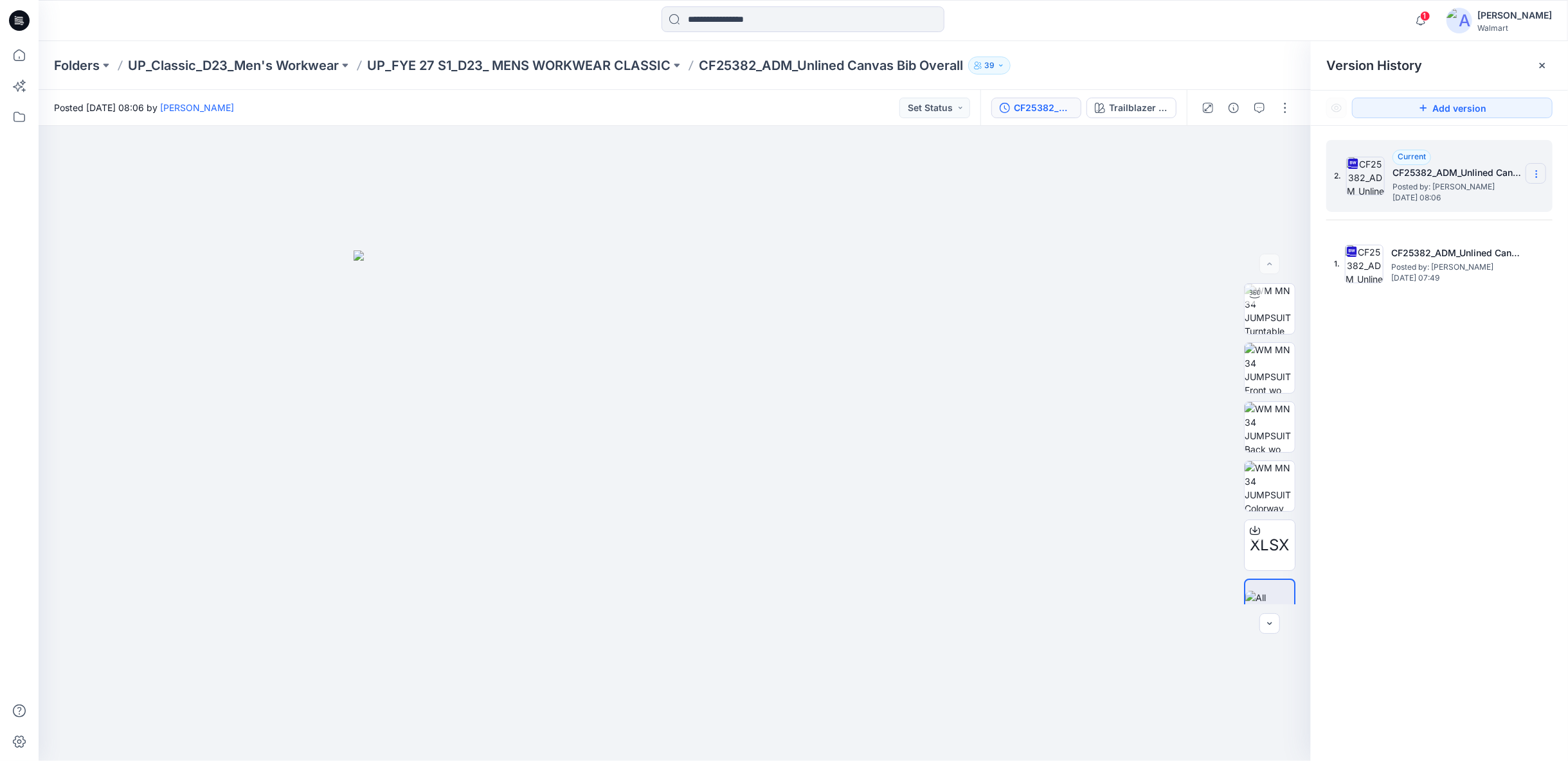
click at [1535, 177] on icon at bounding box center [1535, 177] width 1 height 1
click at [1461, 205] on span "Download Source BW File" at bounding box center [1471, 198] width 108 height 15
